Goal: Navigation & Orientation: Find specific page/section

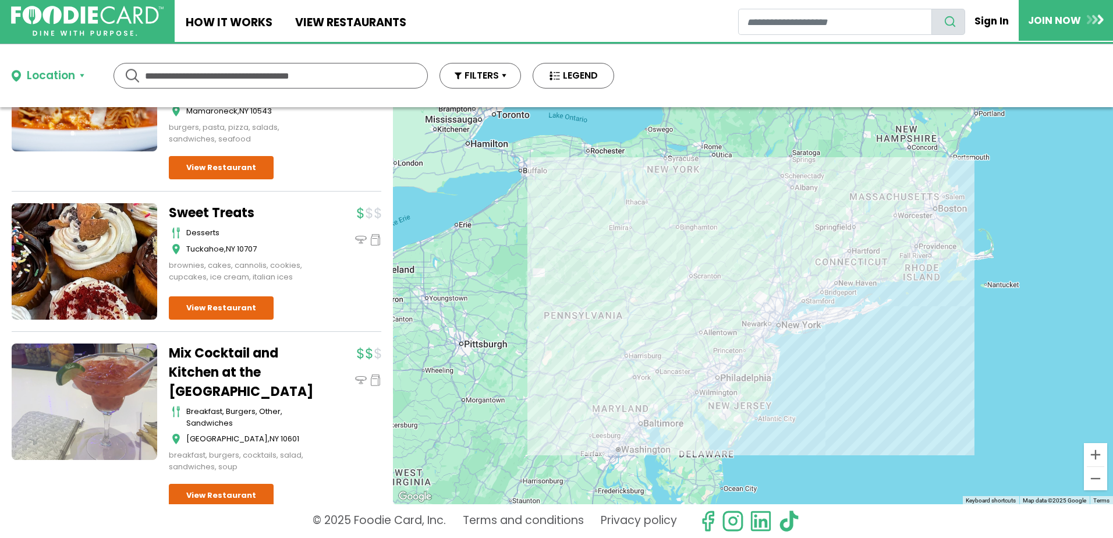
scroll to position [4805, 0]
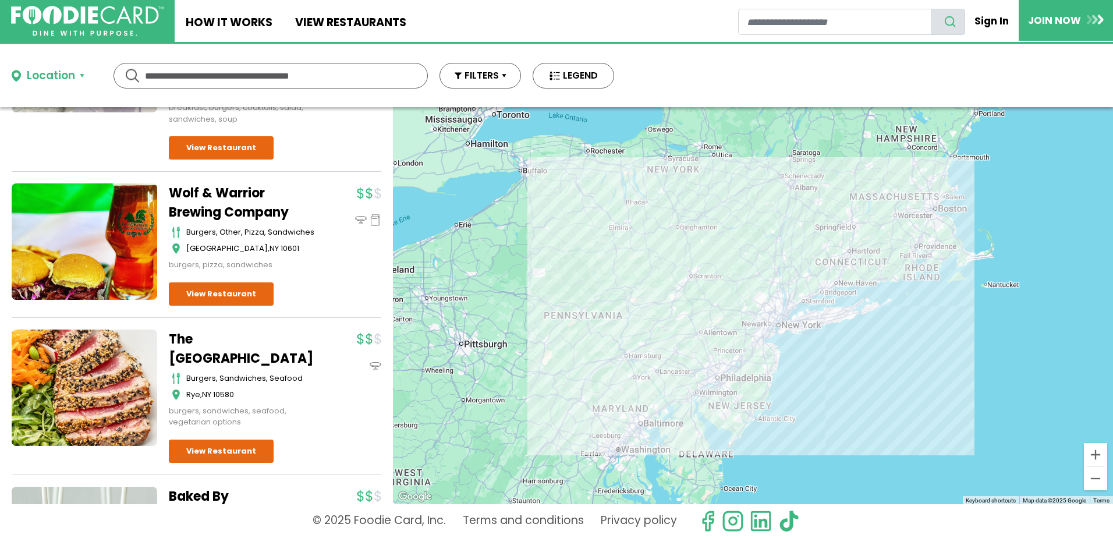
click at [379, 470] on div "Dine-in Pickup 131 results for: mediterranean greek seafood american pizza ital…" at bounding box center [196, 305] width 393 height 397
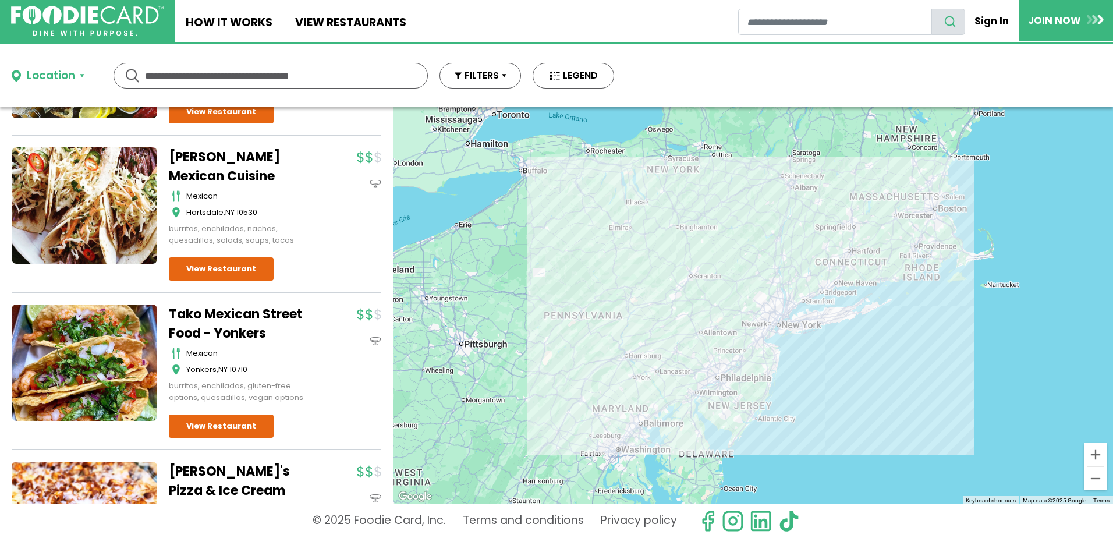
scroll to position [11450, 0]
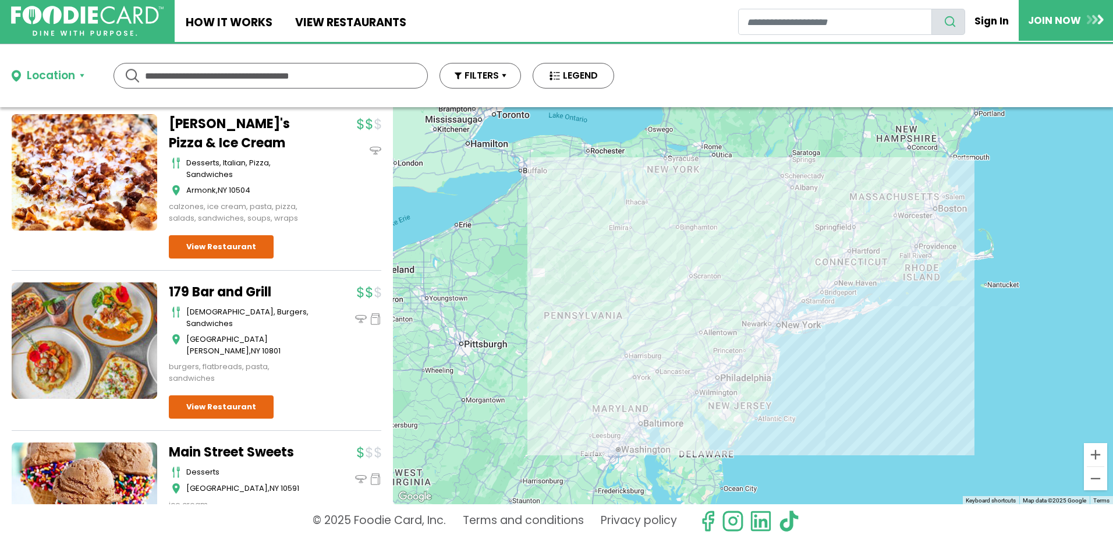
click at [83, 71] on button "Location" at bounding box center [48, 76] width 73 height 17
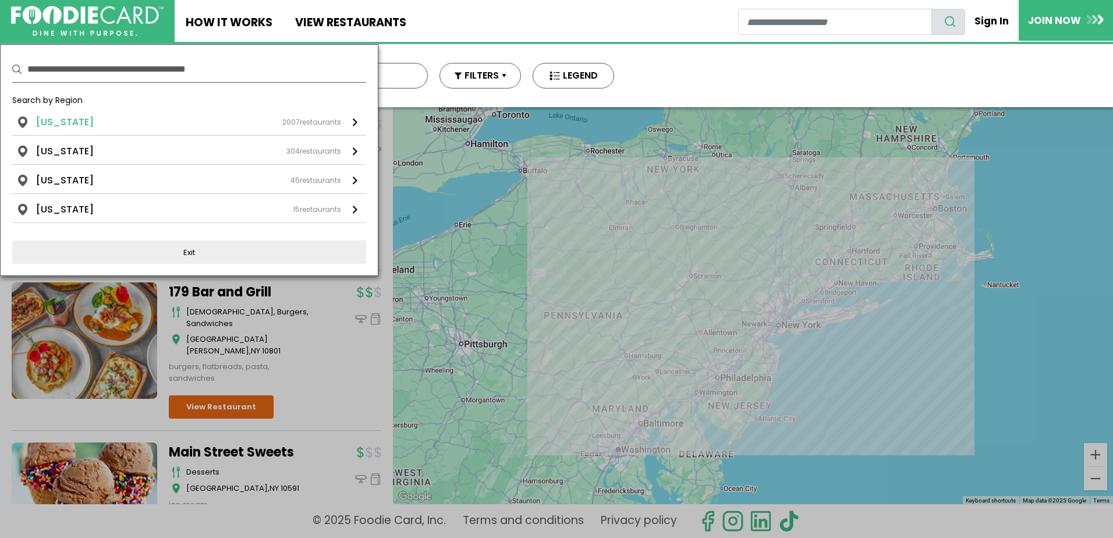
click at [53, 125] on li "New York" at bounding box center [65, 122] width 58 height 14
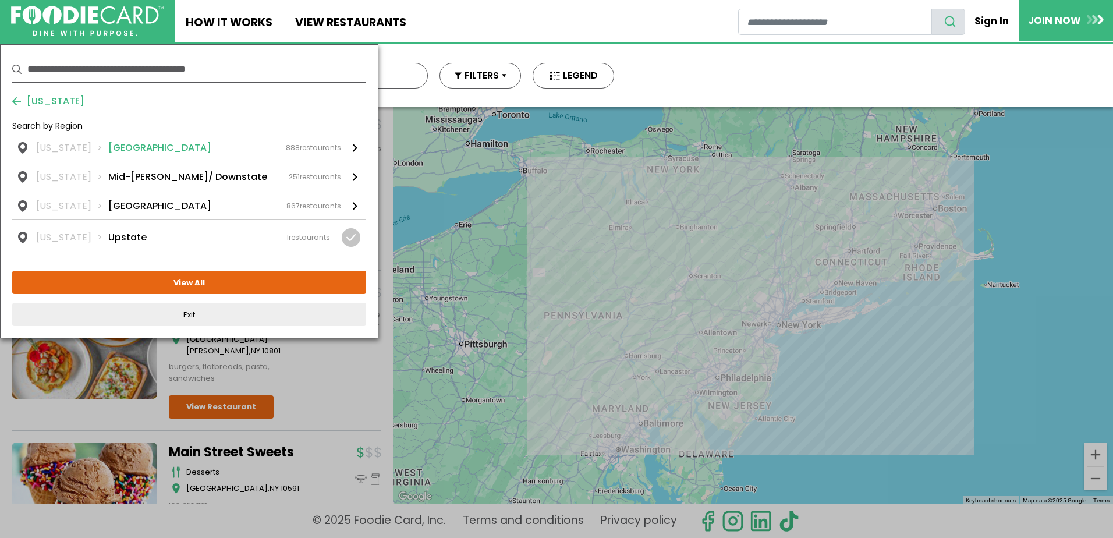
click at [290, 149] on span "888" at bounding box center [293, 148] width 14 height 10
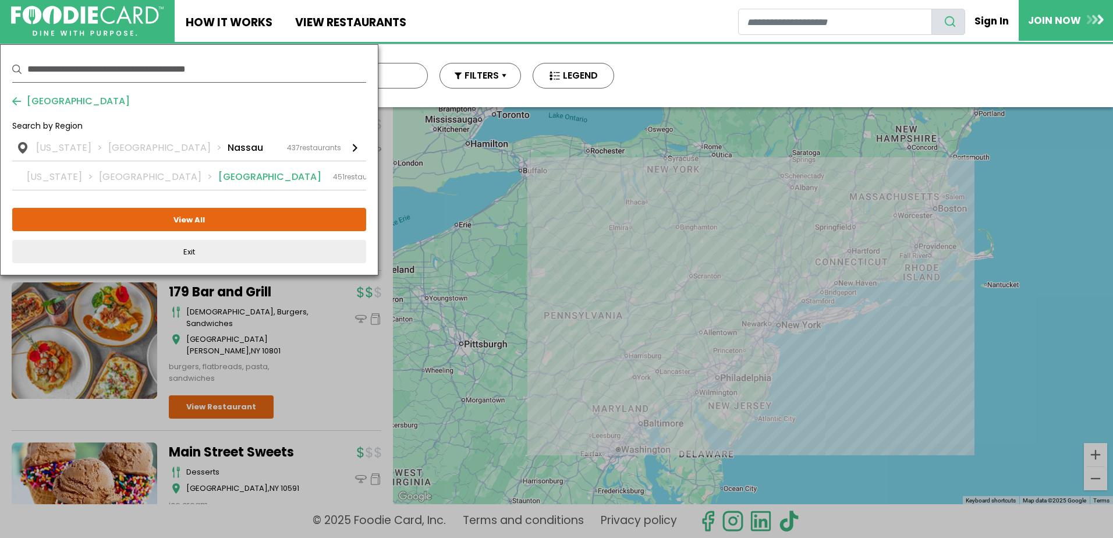
click at [214, 183] on div "New York Long Island Suffolk 451 restaurants" at bounding box center [206, 177] width 359 height 14
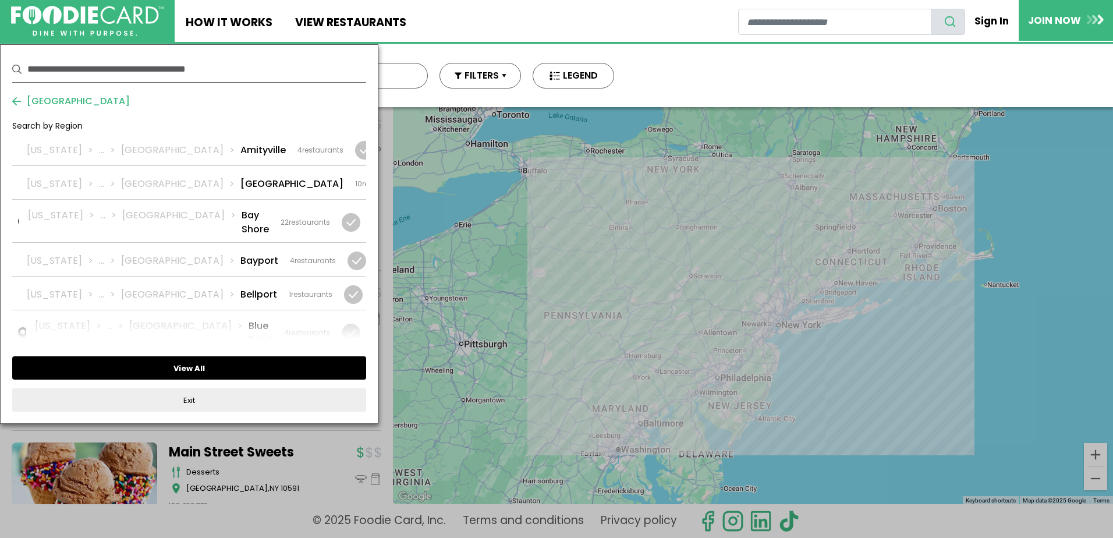
click at [180, 368] on button "View All" at bounding box center [189, 367] width 354 height 23
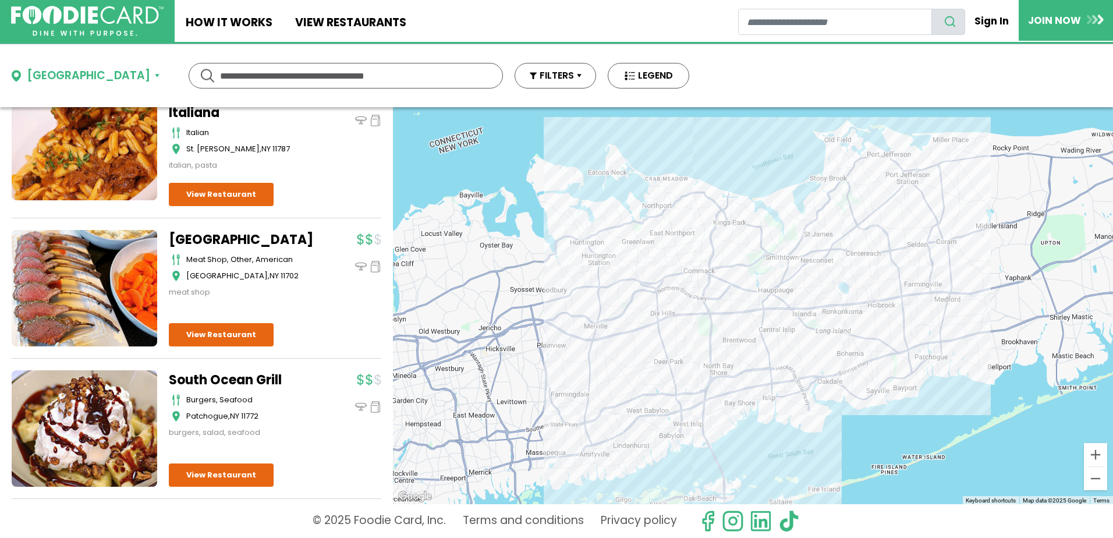
scroll to position [4083, 0]
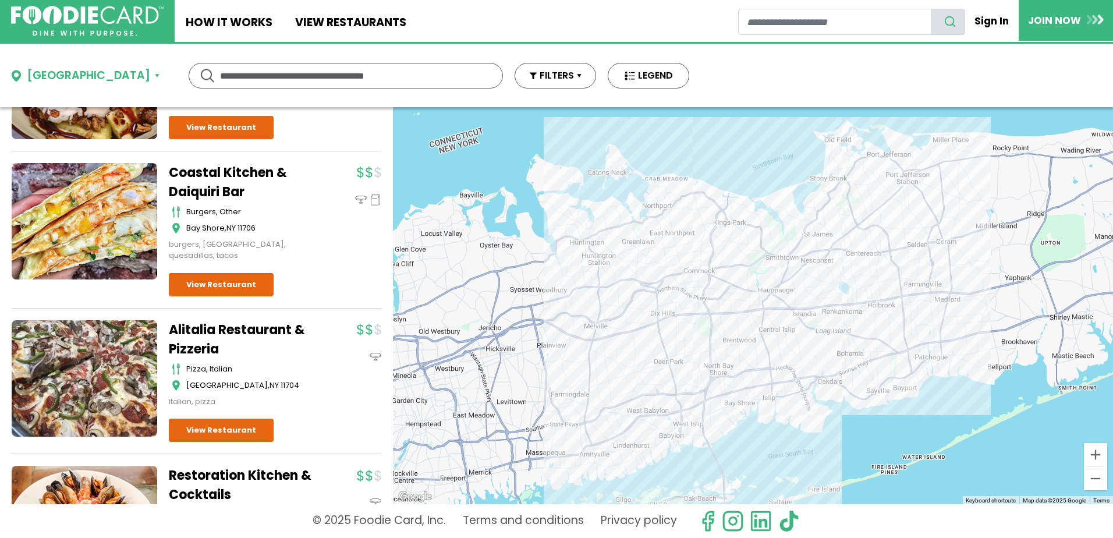
click at [380, 480] on div "Dine-in Pickup 451 results for: mediterranean greek seafood american pizza ital…" at bounding box center [196, 305] width 393 height 397
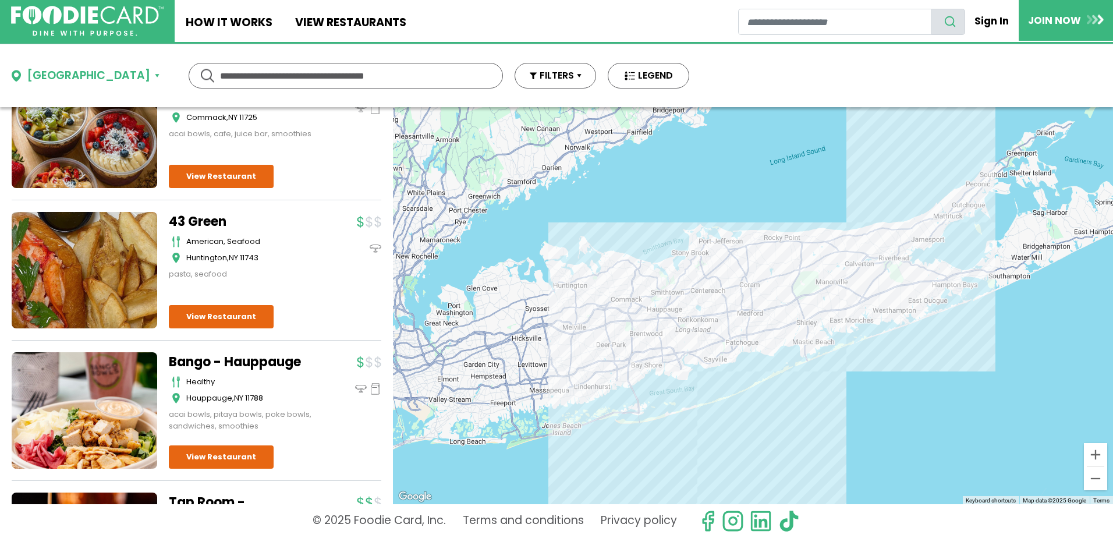
scroll to position [16821, 0]
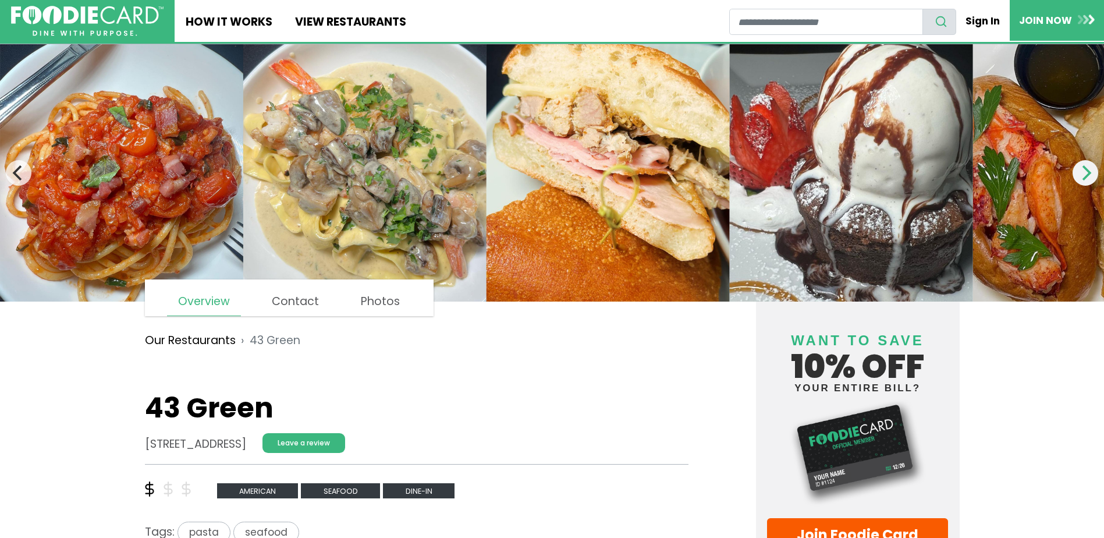
click at [1089, 175] on icon "Next" at bounding box center [1087, 172] width 9 height 15
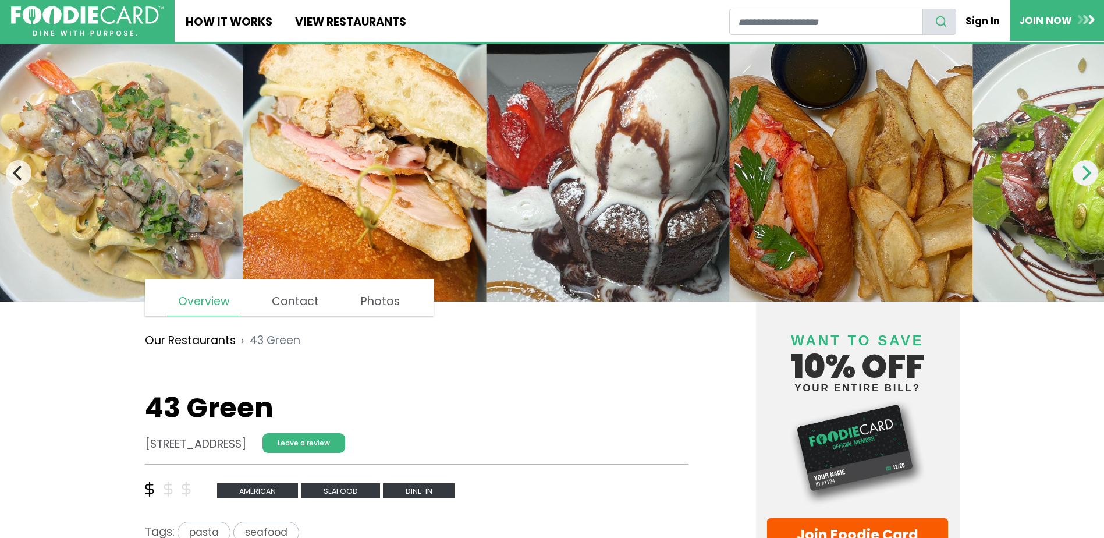
click at [1085, 176] on icon "Next" at bounding box center [1085, 172] width 15 height 15
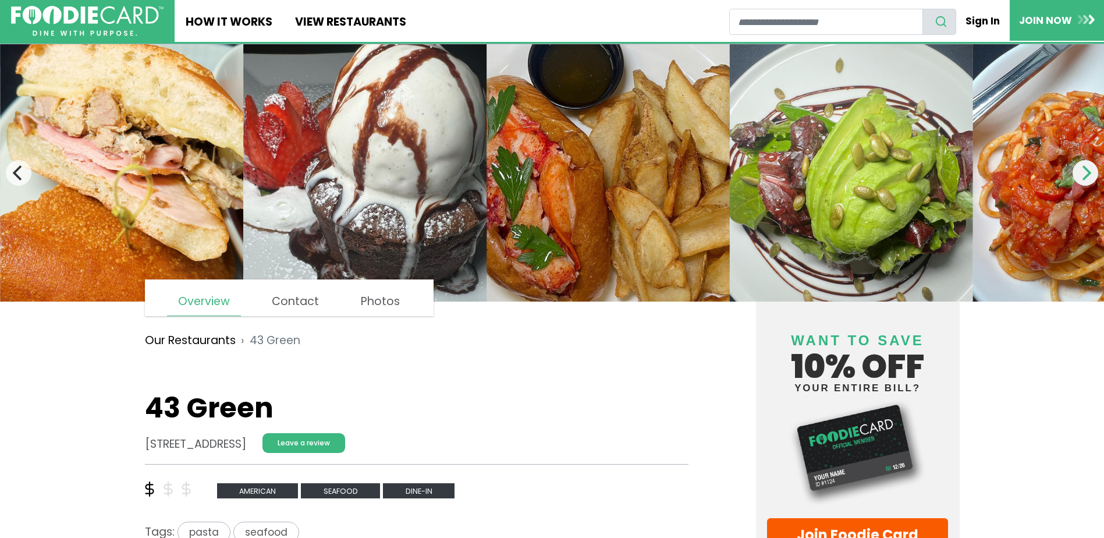
click at [1078, 180] on icon "Next" at bounding box center [1085, 172] width 15 height 15
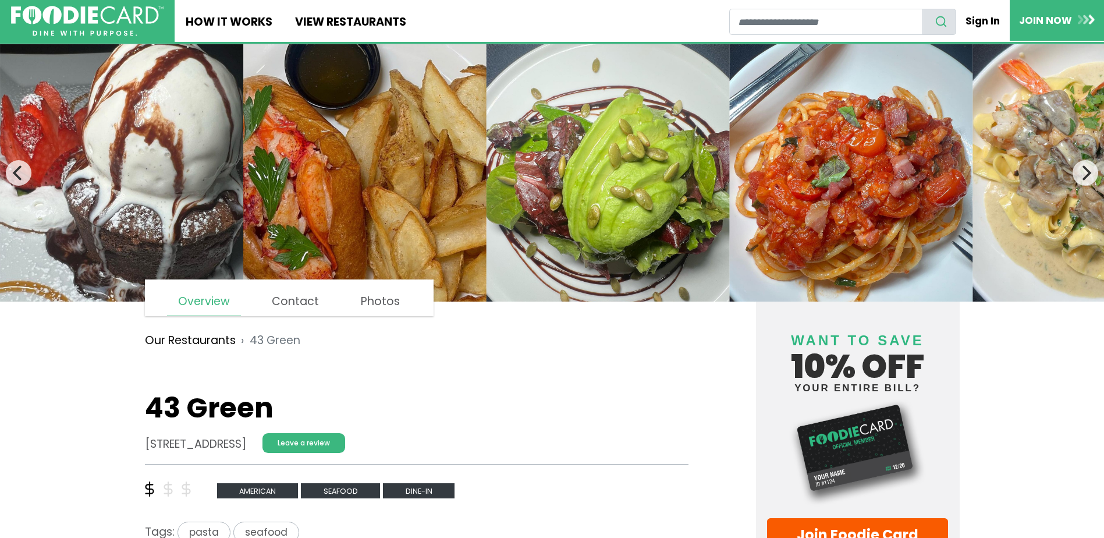
click at [1074, 184] on img at bounding box center [1094, 172] width 243 height 257
click at [1089, 178] on icon "Next" at bounding box center [1085, 172] width 15 height 15
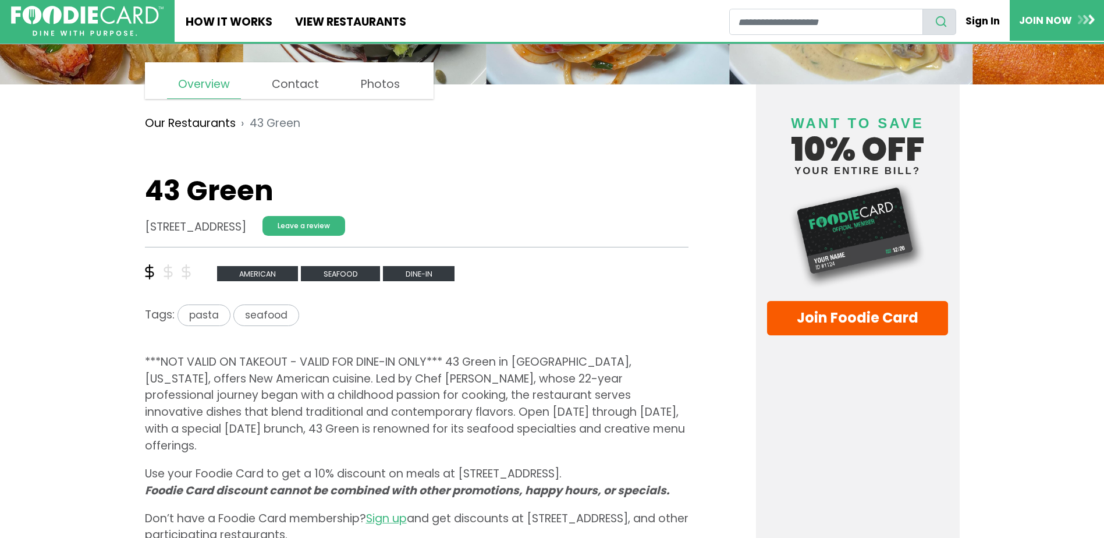
scroll to position [318, 0]
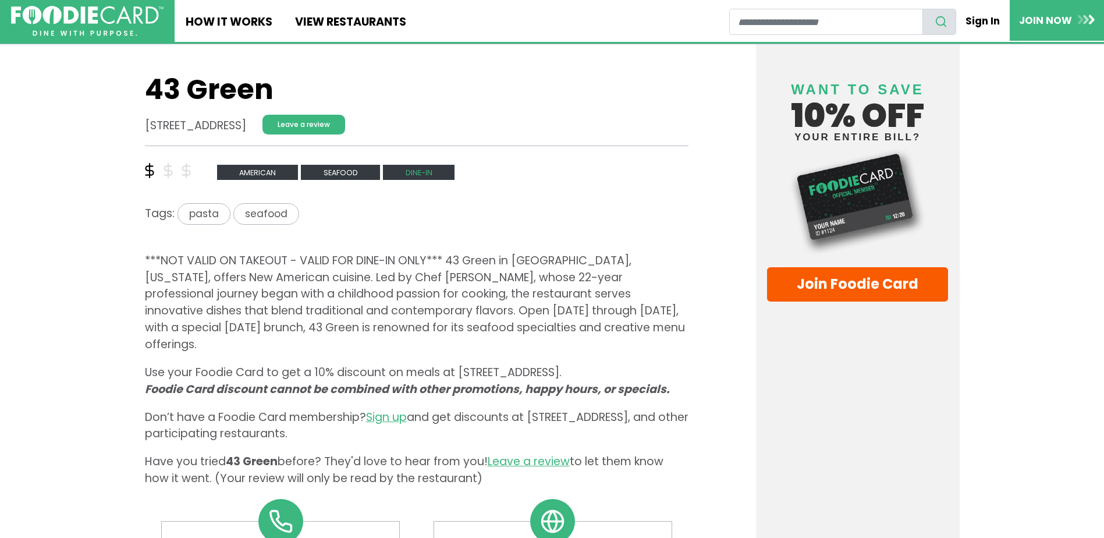
drag, startPoint x: 999, startPoint y: 1, endPoint x: 442, endPoint y: 173, distance: 583.6
click at [442, 173] on span "Dine-in" at bounding box center [419, 173] width 72 height 16
